Goal: Understand site structure: Understand site structure

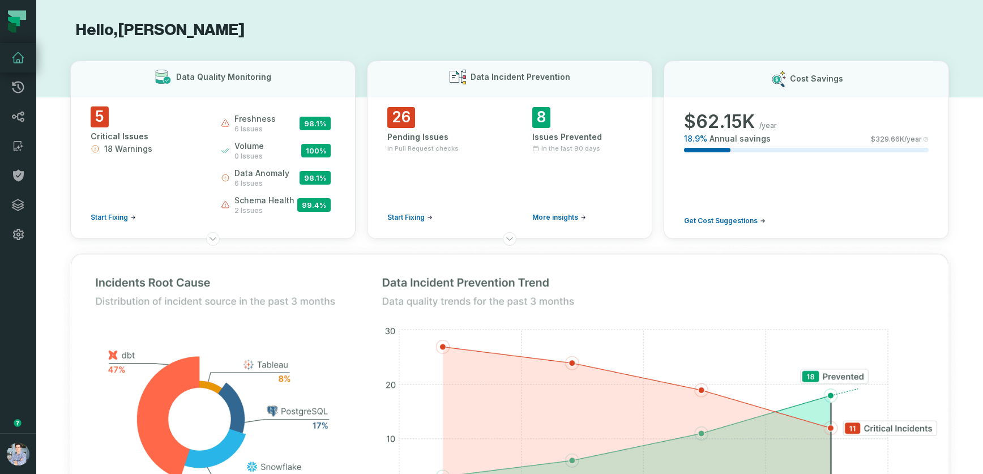
click at [15, 58] on icon at bounding box center [18, 58] width 14 height 14
click at [11, 204] on icon at bounding box center [18, 205] width 14 height 14
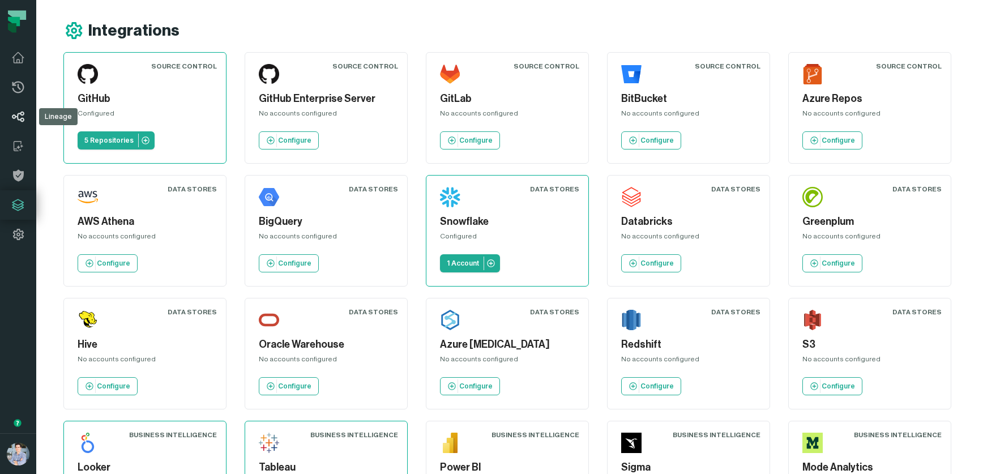
click at [16, 119] on icon at bounding box center [18, 117] width 14 height 14
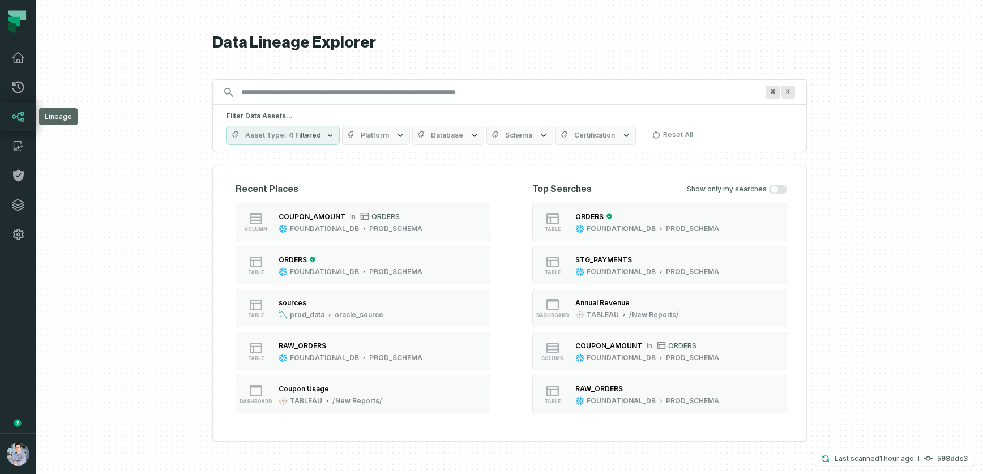
click at [15, 118] on icon at bounding box center [18, 117] width 14 height 14
click at [15, 114] on icon at bounding box center [18, 117] width 14 height 14
click at [460, 263] on button "table ORDERS FOUNDATIONAL_DB PROD_SCHEMA" at bounding box center [363, 265] width 255 height 38
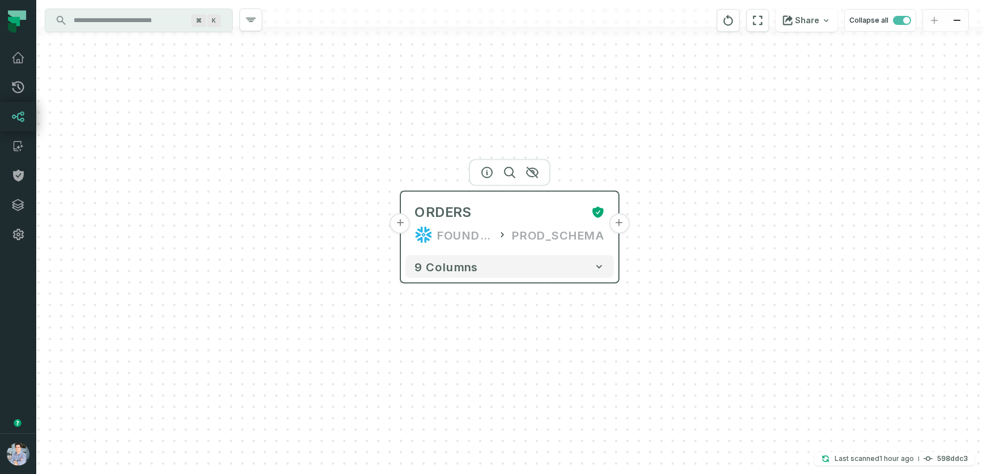
click at [620, 226] on button "+" at bounding box center [619, 223] width 20 height 20
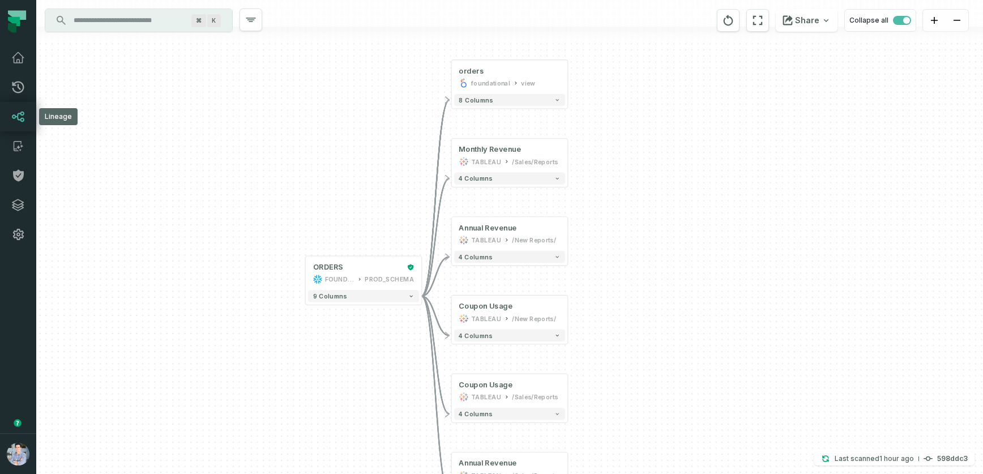
click at [16, 117] on icon at bounding box center [18, 117] width 12 height 11
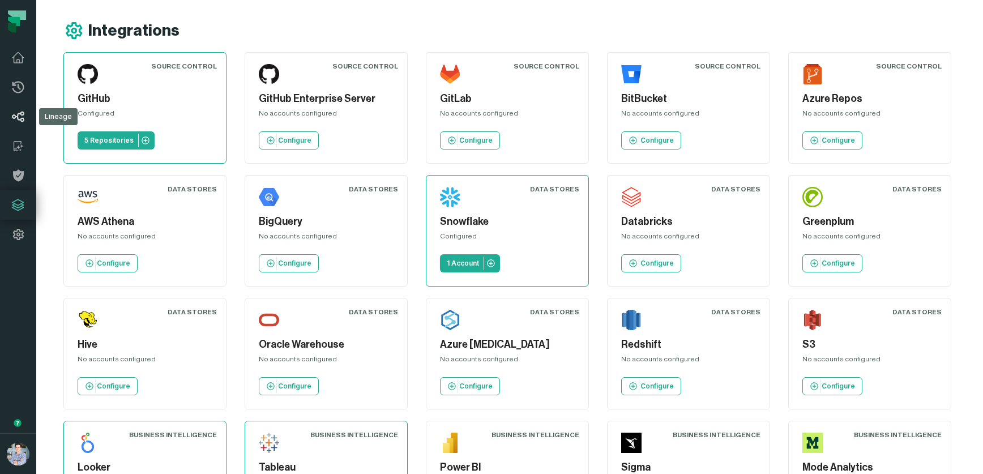
click at [19, 116] on icon at bounding box center [18, 117] width 14 height 14
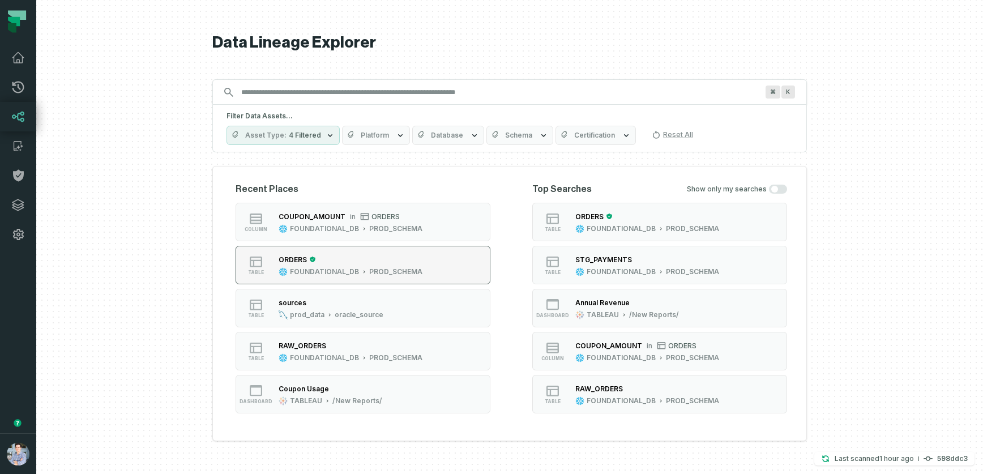
click at [466, 262] on button "table ORDERS FOUNDATIONAL_DB PROD_SCHEMA" at bounding box center [363, 265] width 255 height 38
